Goal: Task Accomplishment & Management: Manage account settings

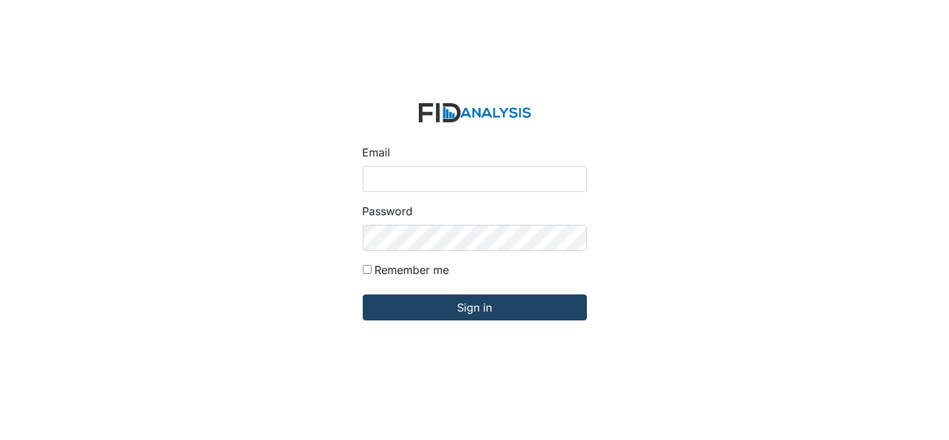
type input "[EMAIL_ADDRESS][DOMAIN_NAME]"
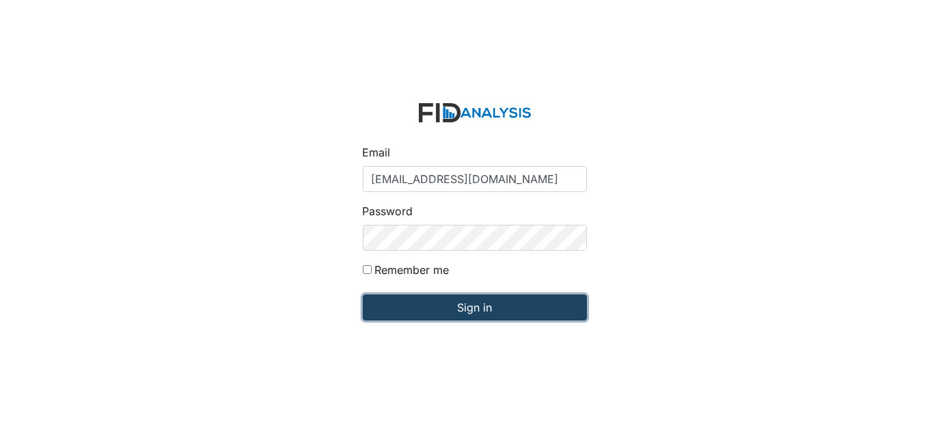
click at [483, 304] on input "Sign in" at bounding box center [475, 308] width 224 height 26
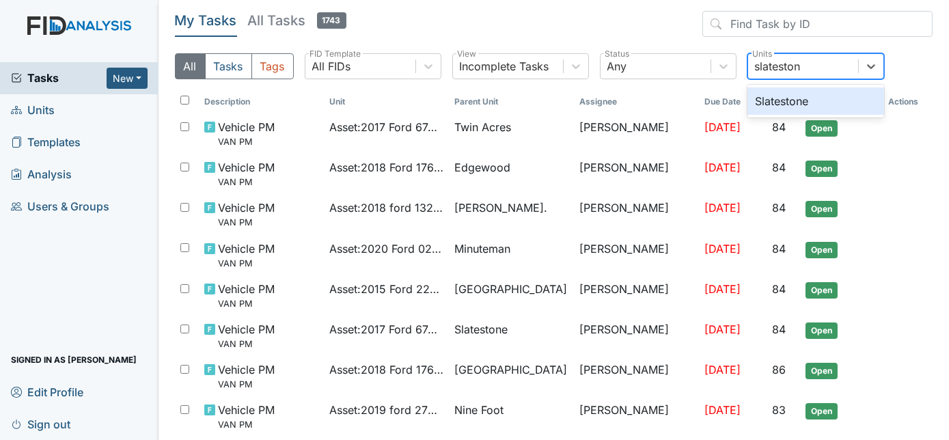
type input "slatestone"
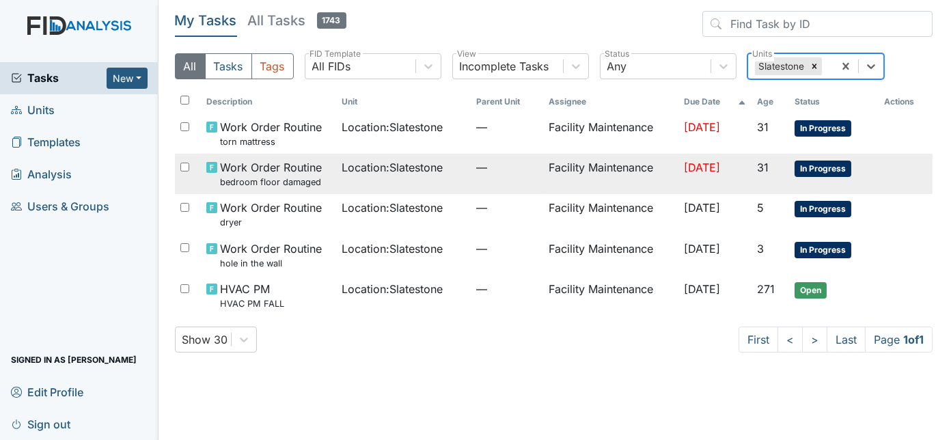
click at [679, 174] on td "Sep 23, 2025" at bounding box center [715, 174] width 73 height 40
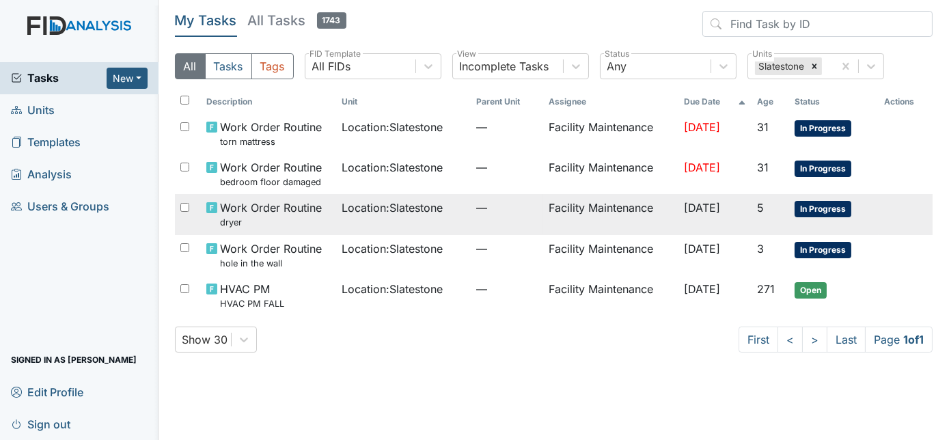
click at [618, 208] on td "Facility Maintenance" at bounding box center [610, 214] width 135 height 40
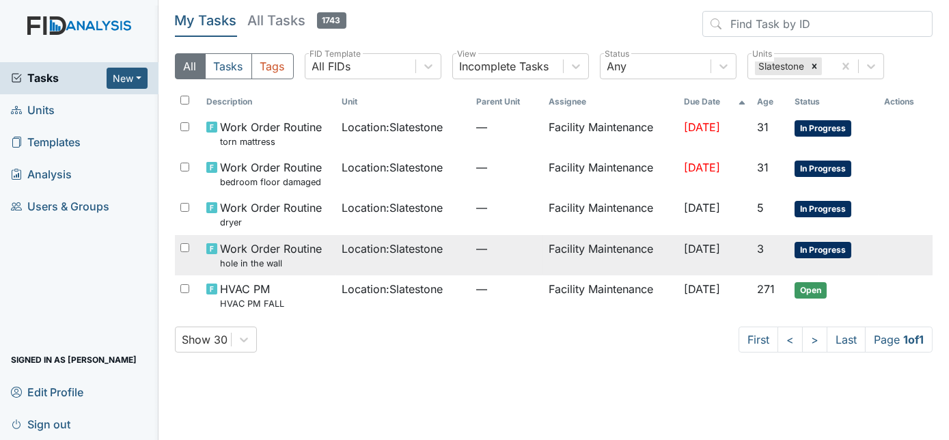
click at [527, 266] on td "—" at bounding box center [508, 255] width 72 height 40
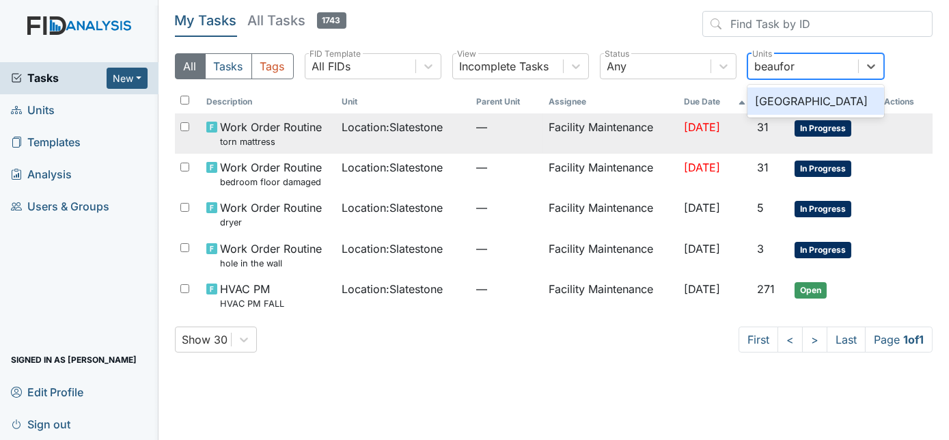
type input "beaufort"
click at [826, 92] on div "[GEOGRAPHIC_DATA]" at bounding box center [816, 100] width 137 height 27
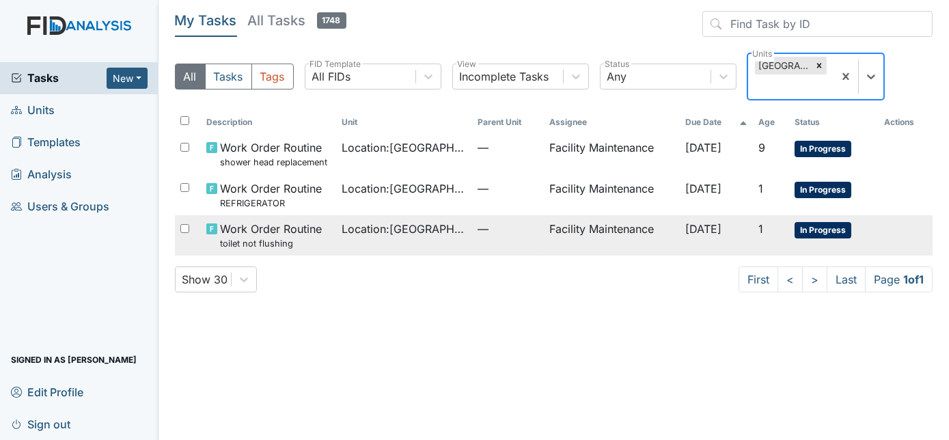
click at [528, 236] on td "—" at bounding box center [508, 235] width 72 height 40
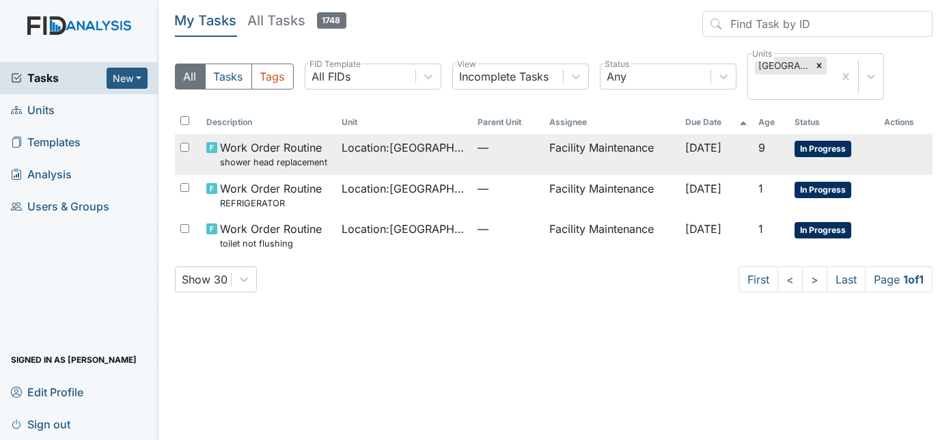
click at [544, 162] on td "Facility Maintenance" at bounding box center [611, 154] width 135 height 40
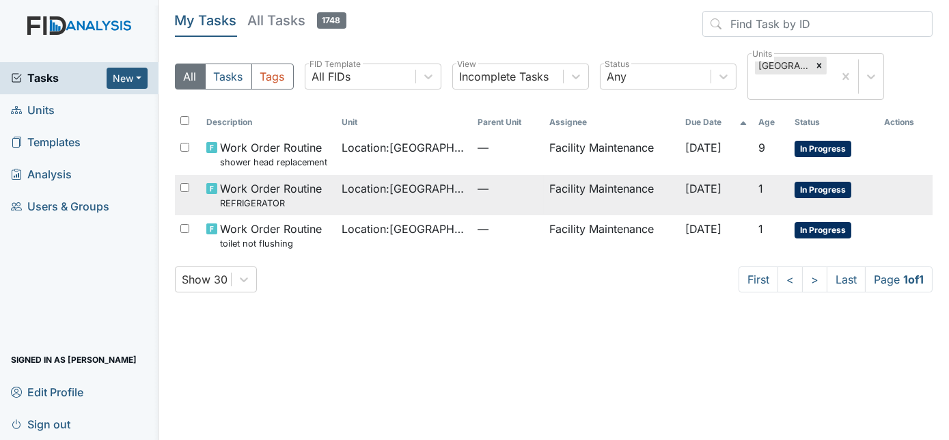
click at [509, 193] on span "—" at bounding box center [509, 188] width 62 height 16
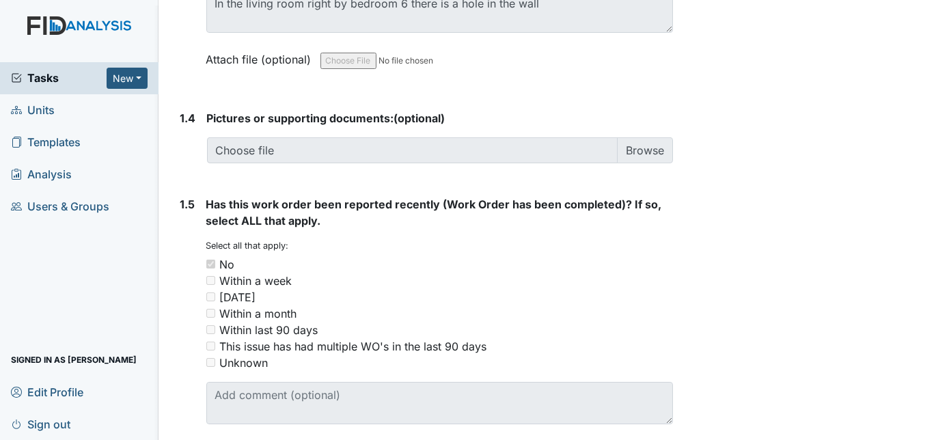
scroll to position [1046, 0]
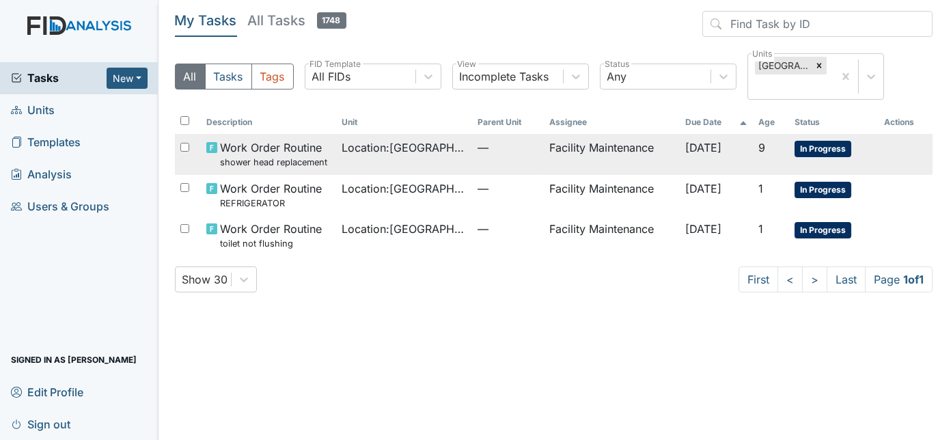
click at [526, 164] on td "—" at bounding box center [508, 154] width 72 height 40
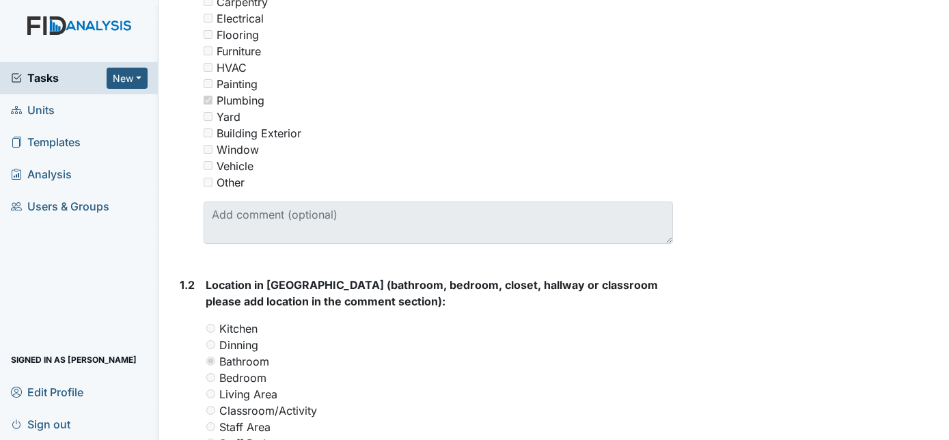
scroll to position [348, 0]
